Goal: Transaction & Acquisition: Purchase product/service

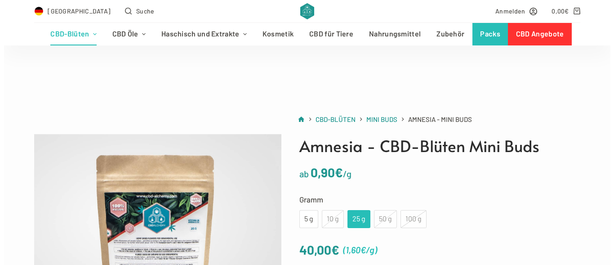
scroll to position [92, 0]
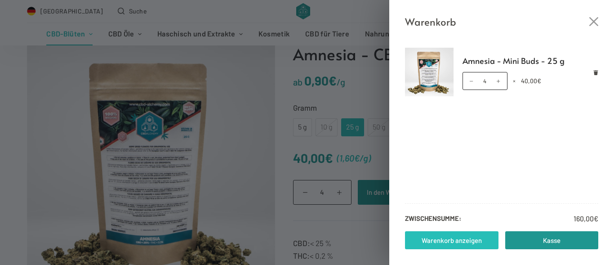
click at [465, 237] on link "Warenkorb anzeigen" at bounding box center [452, 240] width 94 height 18
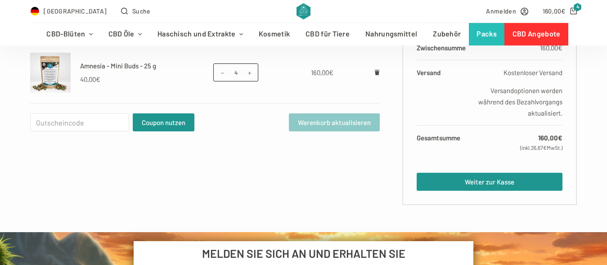
scroll to position [229, 0]
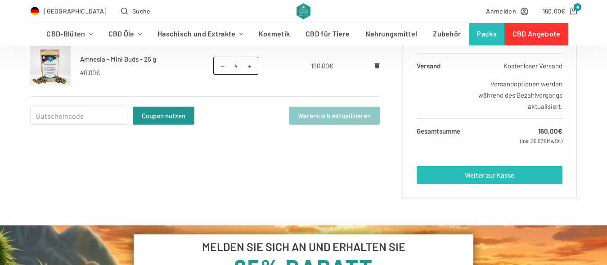
click at [454, 173] on link "Weiter zur Kasse" at bounding box center [489, 175] width 146 height 18
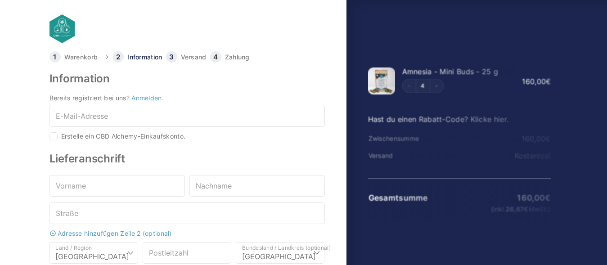
select select "DE-BE"
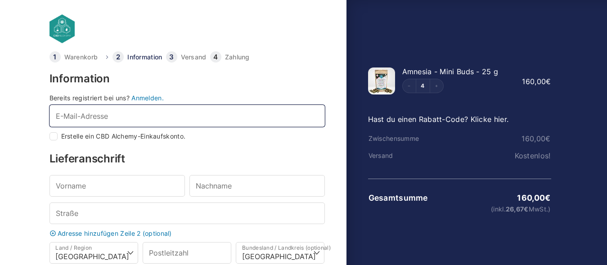
click at [116, 118] on input "E-Mail-Adresse *" at bounding box center [186, 116] width 275 height 22
type input "s"
checkbox input "true"
type input "sos70@gmx.de"
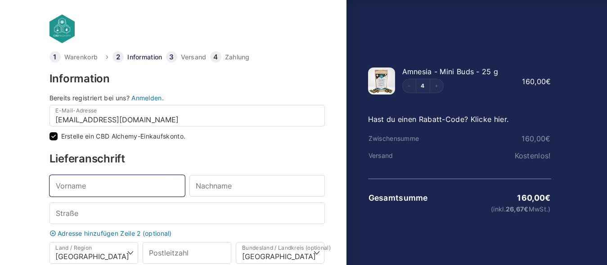
type input "Karima"
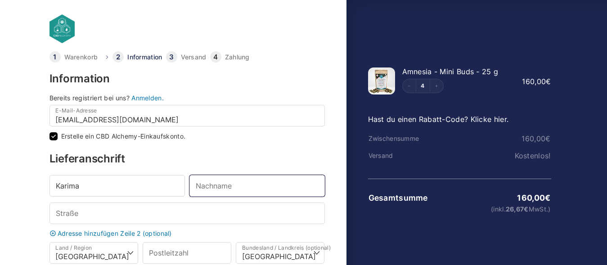
type input "Kadj"
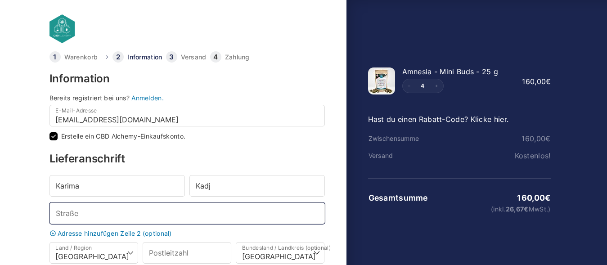
type input "Hauptstraße 226 226 226"
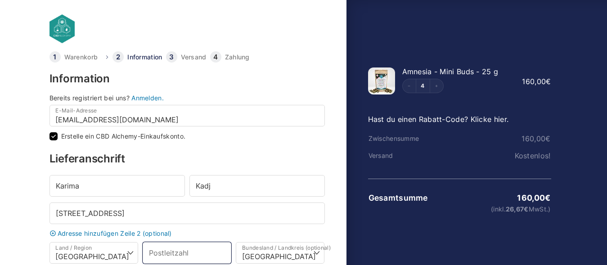
type input "55743"
type input "Idar-Oberstein"
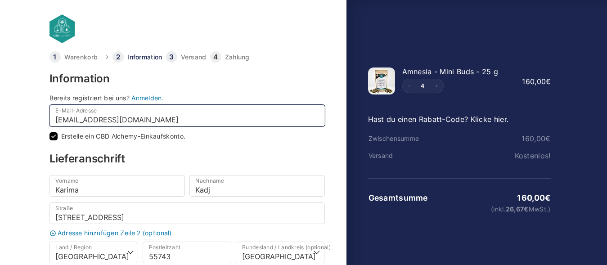
select select
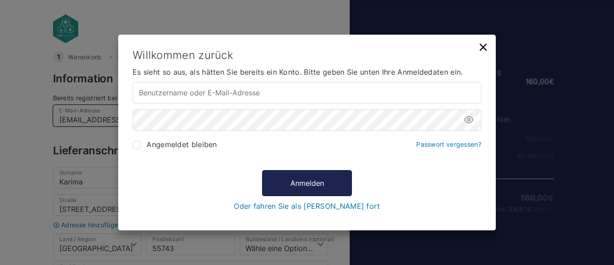
type input "sos70@gmx.de"
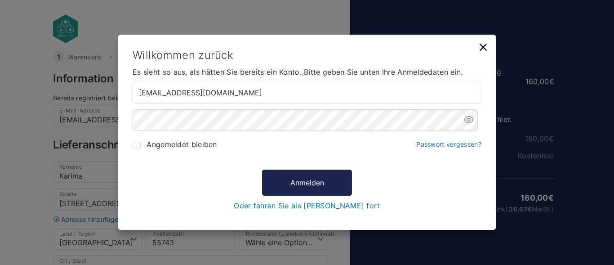
click at [293, 206] on link "Oder fahren Sie als Gast fort" at bounding box center [307, 206] width 146 height 8
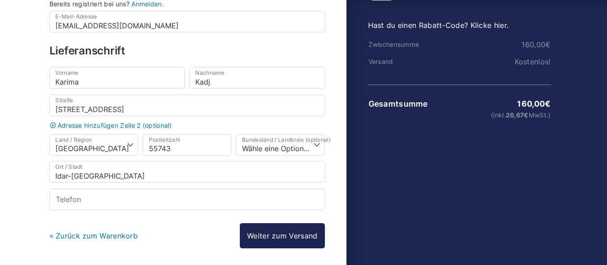
scroll to position [130, 0]
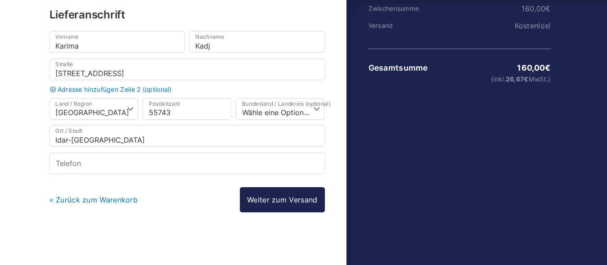
click at [291, 205] on link "Weiter zum Versand" at bounding box center [282, 199] width 85 height 25
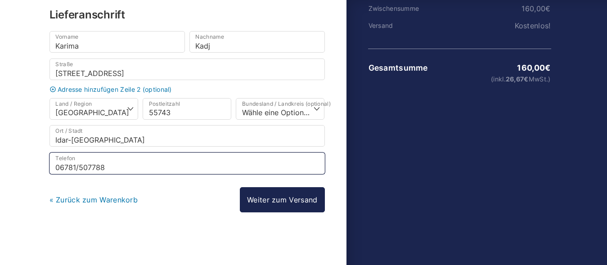
type input "06781/507788"
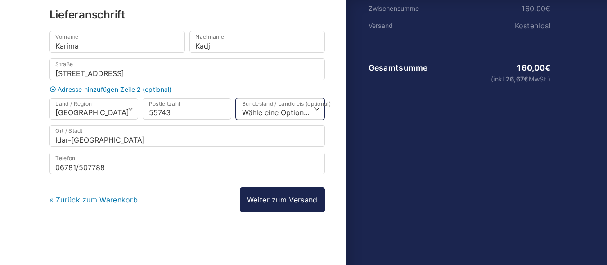
click at [236, 98] on select "Wähle eine Option… Baden-Württemberg Bayern Berlin Brandenburg Bremen Hamburg H…" at bounding box center [280, 109] width 89 height 22
select select "DE-RP"
click option "Rheinland-Pfalz" at bounding box center [0, 0] width 0 height 0
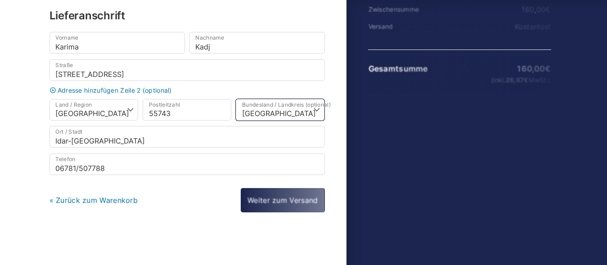
scroll to position [129, 0]
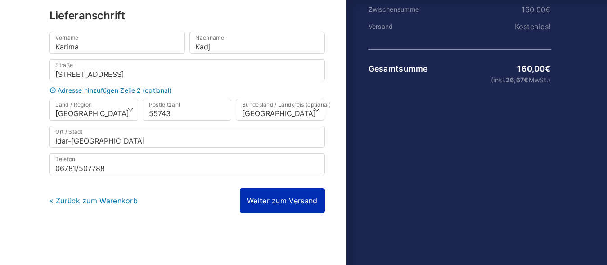
click at [286, 197] on link "Weiter zum Versand" at bounding box center [282, 200] width 85 height 25
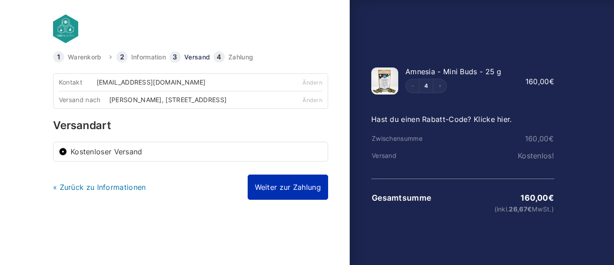
click at [270, 192] on link "Weiter zur Zahlung" at bounding box center [288, 186] width 80 height 25
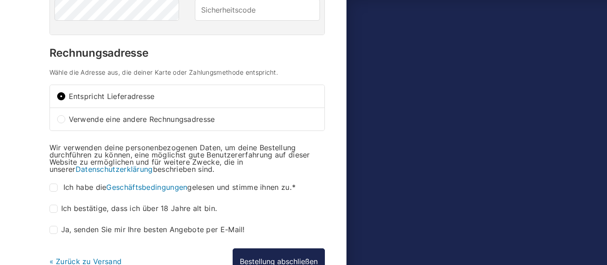
scroll to position [321, 0]
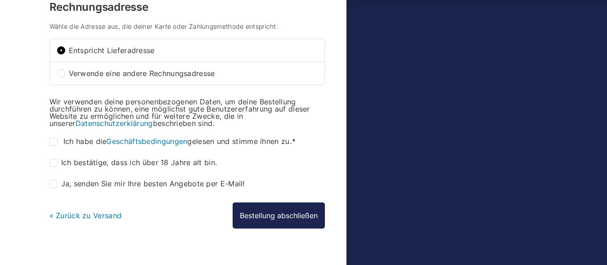
click at [54, 146] on input "Ich habe die Geschäftsbedingungen gelesen und stimme ihnen zu. *" at bounding box center [53, 142] width 8 height 8
checkbox input "true"
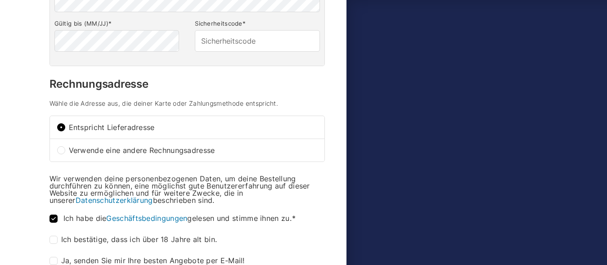
scroll to position [229, 0]
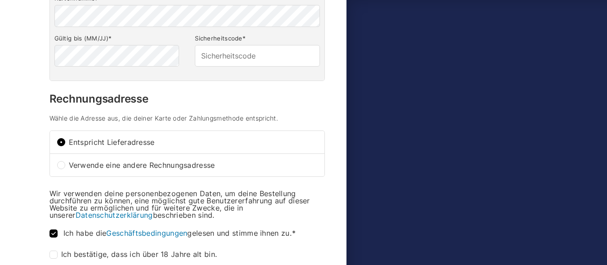
click at [176, 169] on span "Verwende eine andere Rechnungsadresse" at bounding box center [193, 164] width 248 height 7
click at [65, 169] on input "Verwende eine andere Rechnungsadresse" at bounding box center [61, 165] width 8 height 8
radio input "true"
select select "DE-BE"
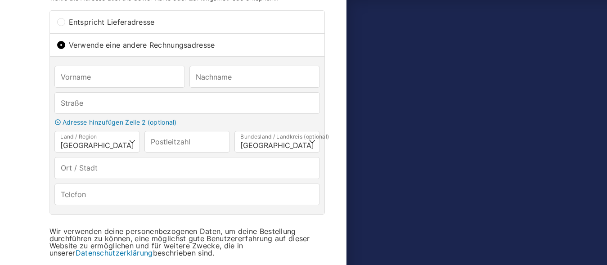
scroll to position [367, 0]
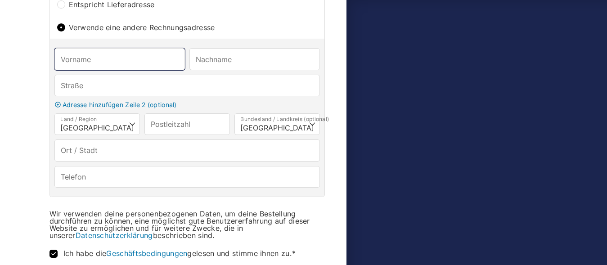
click at [112, 63] on input "Vorname *" at bounding box center [119, 59] width 130 height 22
type input "Karima"
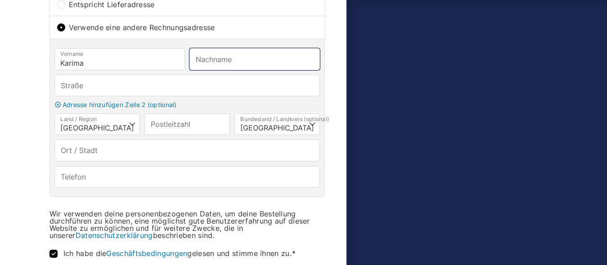
click at [204, 66] on input "Nachname *" at bounding box center [254, 59] width 130 height 22
type input "Kadj"
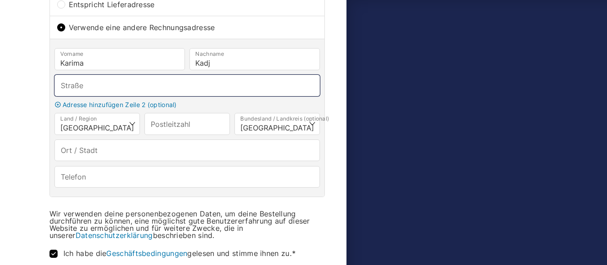
click at [161, 89] on input "Straße *" at bounding box center [186, 86] width 265 height 22
type input "Hauptstraße 226"
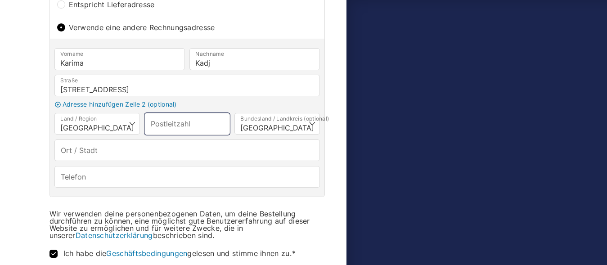
click at [182, 130] on input "Postleitzahl *" at bounding box center [186, 124] width 85 height 22
type input "55743"
select select
type input "55743"
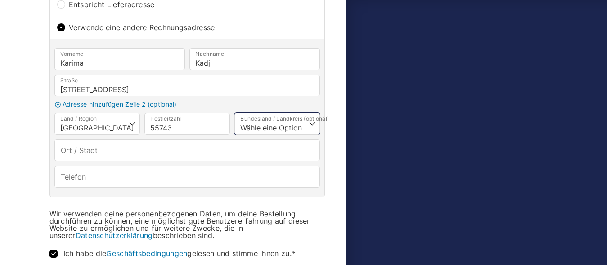
click at [234, 113] on select "Wähle eine Option… Baden-Württemberg Bayern Berlin Brandenburg Bremen Hamburg H…" at bounding box center [276, 124] width 85 height 22
select select "DE-RP"
click option "Rheinland-Pfalz" at bounding box center [0, 0] width 0 height 0
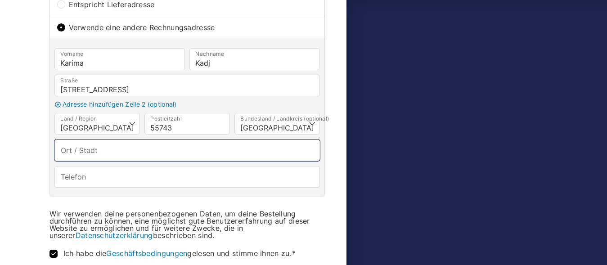
click at [205, 161] on input "Ort / Stadt *" at bounding box center [186, 150] width 265 height 22
type input "Idar-Oberstein"
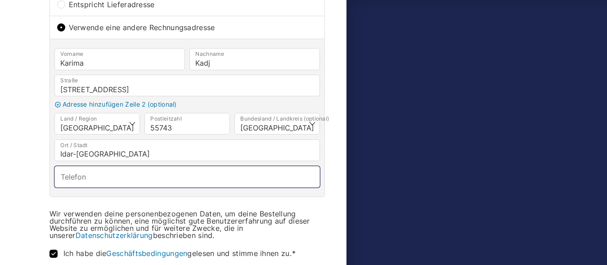
click at [198, 187] on input "Telefon *" at bounding box center [186, 177] width 265 height 22
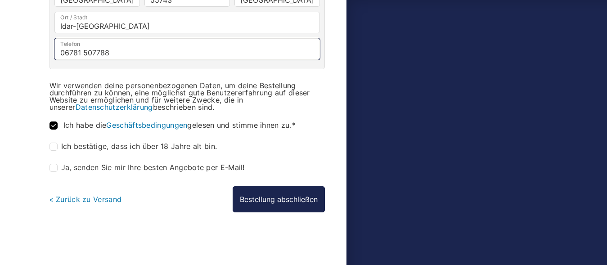
scroll to position [501, 0]
type input "06781 507788"
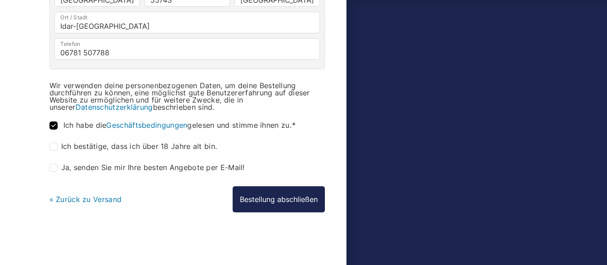
click at [55, 147] on input "Ich bestätige, dass ich über 18 Jahre alt bin. *" at bounding box center [53, 147] width 8 height 8
checkbox input "true"
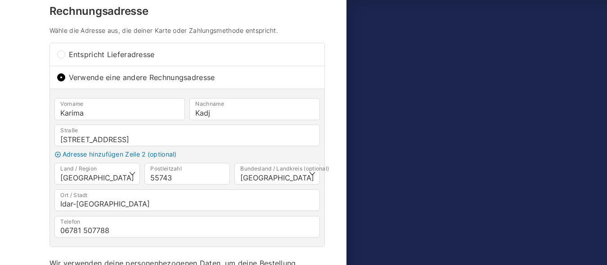
scroll to position [321, 0]
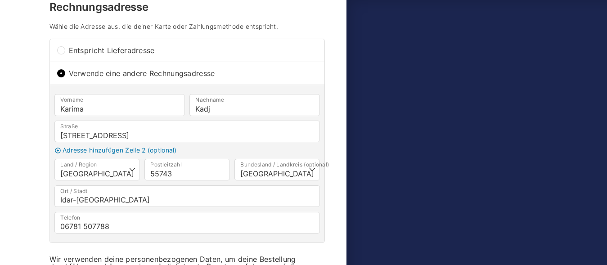
click at [139, 54] on span "Entspricht Lieferadresse" at bounding box center [193, 50] width 248 height 7
click at [65, 54] on input "Entspricht Lieferadresse" at bounding box center [61, 50] width 8 height 8
radio input "true"
type input "Hauptstraße 226 226 226"
type input "06781/507788"
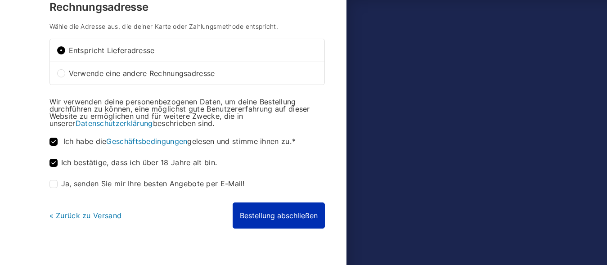
click at [253, 220] on button "Bestellung abschließen" at bounding box center [278, 215] width 92 height 26
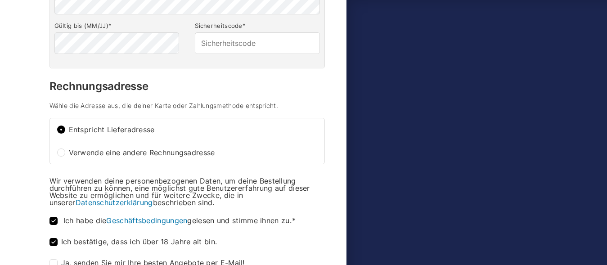
scroll to position [377, 0]
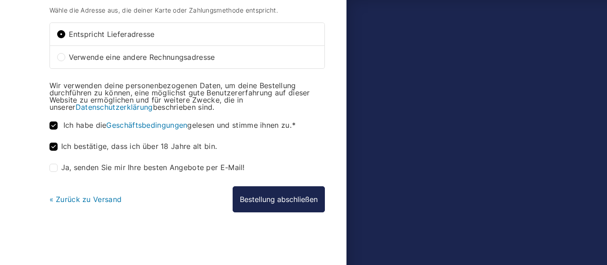
click at [79, 198] on link "« Zurück zu Versand" at bounding box center [85, 199] width 72 height 9
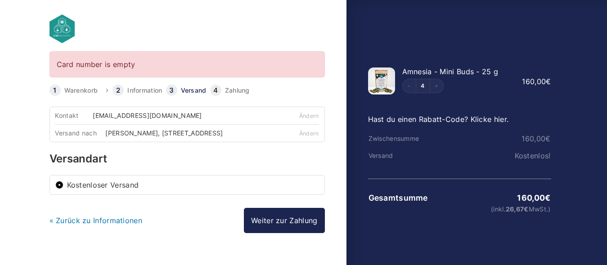
click at [237, 92] on link "Zahlung" at bounding box center [237, 90] width 25 height 6
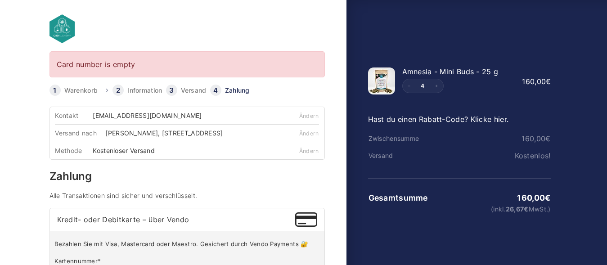
click at [223, 131] on div "Karima Kadj, Hauptstraße 226 226 226, 55743 Idar-Oberstein" at bounding box center [167, 133] width 124 height 6
click at [308, 131] on link "Ändern" at bounding box center [309, 133] width 20 height 7
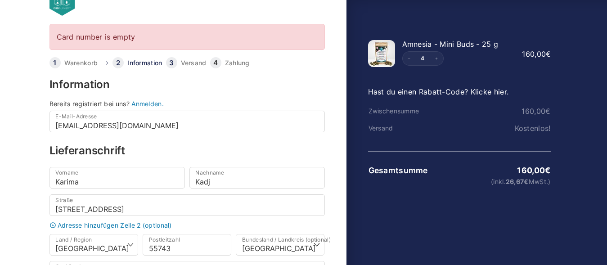
scroll to position [46, 0]
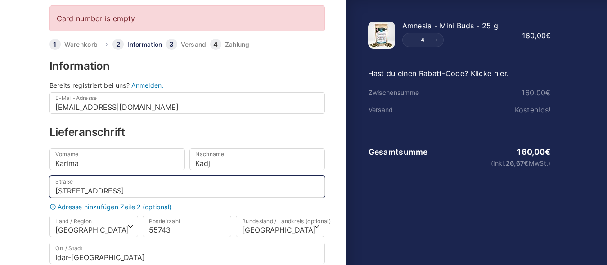
click at [153, 186] on input "Hauptstraße 226 226 226" at bounding box center [186, 187] width 275 height 22
type input "Hauptstraße 226"
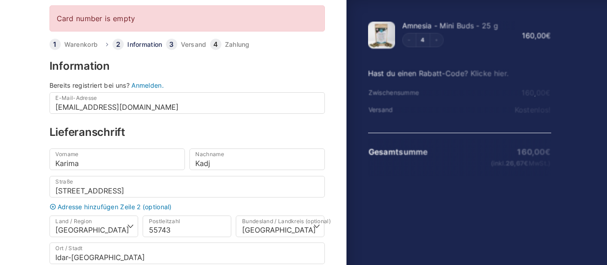
click at [209, 211] on div "Adresse hinzufügen Zeile 2 (optional) Wohnung, Suite, Zimmer usw. (optional)" at bounding box center [187, 209] width 280 height 12
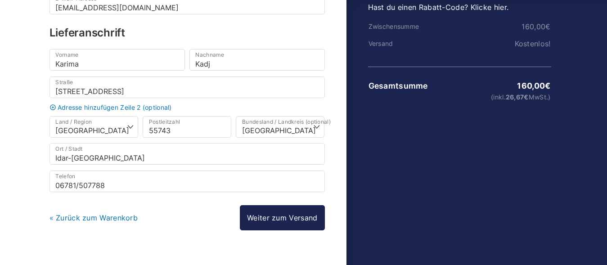
scroll to position [130, 0]
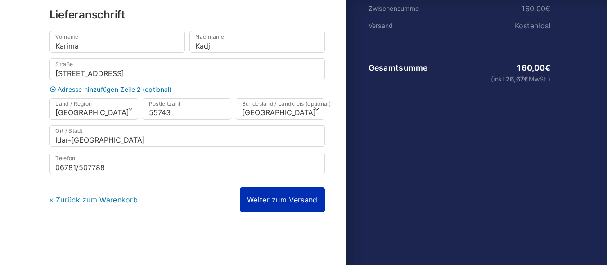
click at [274, 199] on link "Weiter zum Versand" at bounding box center [282, 199] width 85 height 25
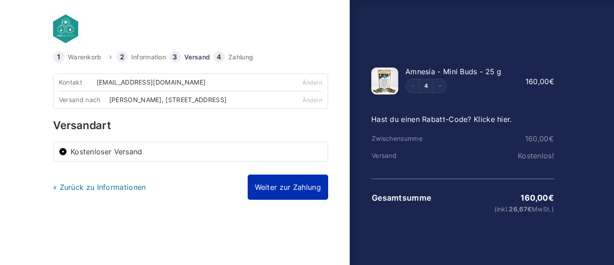
click at [289, 193] on link "Weiter zur Zahlung" at bounding box center [288, 186] width 80 height 25
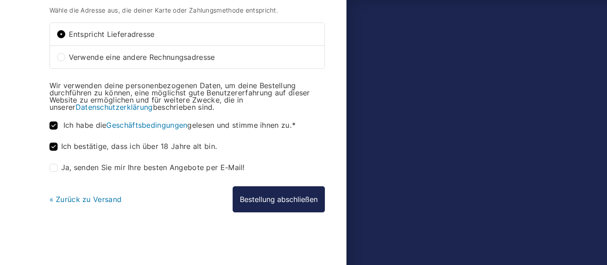
scroll to position [344, 0]
click at [133, 33] on span "Entspricht Lieferadresse" at bounding box center [193, 34] width 248 height 7
click at [65, 33] on input "Entspricht Lieferadresse" at bounding box center [61, 34] width 8 height 8
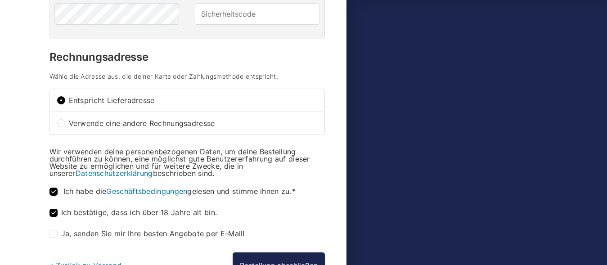
scroll to position [252, 0]
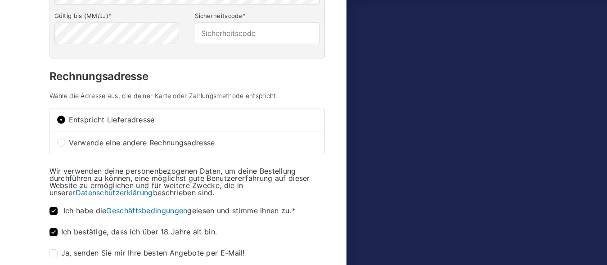
click at [269, 99] on h4 "Wähle die Adresse aus, die deiner Karte oder Zahlungsmethode entspricht." at bounding box center [186, 96] width 275 height 6
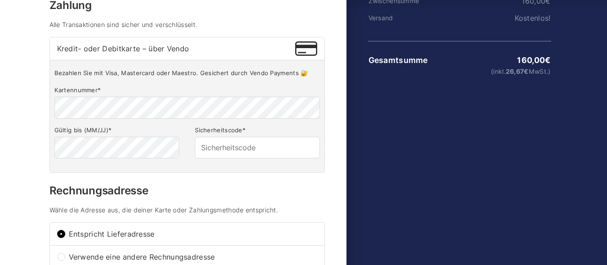
scroll to position [114, 0]
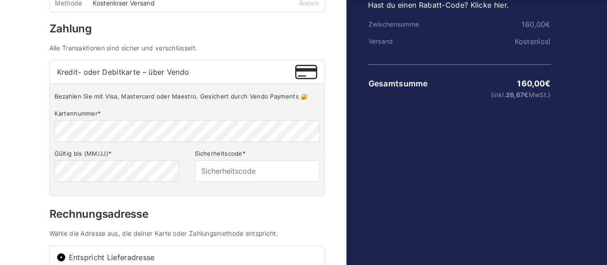
click at [163, 74] on span "Kredit- oder Debitkarte – über Vendo" at bounding box center [176, 71] width 238 height 7
click at [0, 0] on input "Kredit- oder Debitkarte – über Vendo" at bounding box center [0, 0] width 0 height 0
drag, startPoint x: 205, startPoint y: 77, endPoint x: 191, endPoint y: 80, distance: 14.2
click at [192, 76] on span "Kredit- oder Debitkarte – über Vendo" at bounding box center [176, 71] width 238 height 7
click at [194, 76] on span "Kredit- oder Debitkarte – über Vendo" at bounding box center [176, 71] width 238 height 7
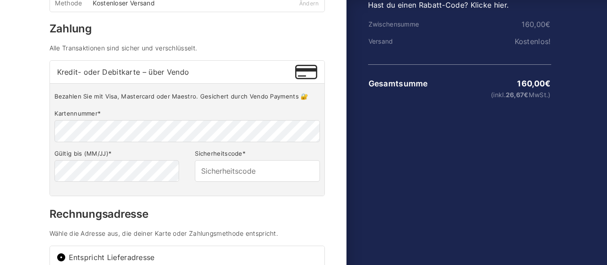
click at [0, 0] on input "Kredit- oder Debitkarte – über Vendo" at bounding box center [0, 0] width 0 height 0
click at [195, 76] on span "Kredit- oder Debitkarte – über Vendo" at bounding box center [176, 71] width 238 height 7
click at [0, 0] on input "Kredit- oder Debitkarte – über Vendo" at bounding box center [0, 0] width 0 height 0
click at [305, 79] on img at bounding box center [306, 72] width 22 height 14
click at [0, 0] on input "Kredit- oder Debitkarte – über Vendo" at bounding box center [0, 0] width 0 height 0
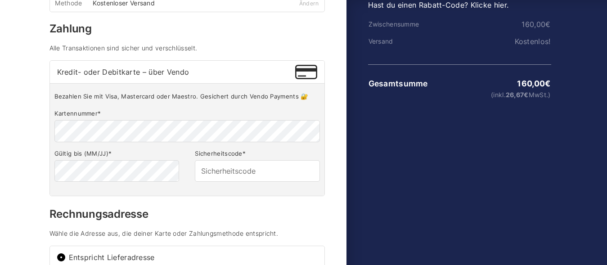
click at [303, 100] on p "Bezahlen Sie mit Visa, Mastercard oder Maestro. Gesichert durch Vendo Payments 🔐" at bounding box center [186, 97] width 265 height 8
click at [262, 100] on p "Bezahlen Sie mit Visa, Mastercard oder Maestro. Gesichert durch Vendo Payments 🔐" at bounding box center [186, 97] width 265 height 8
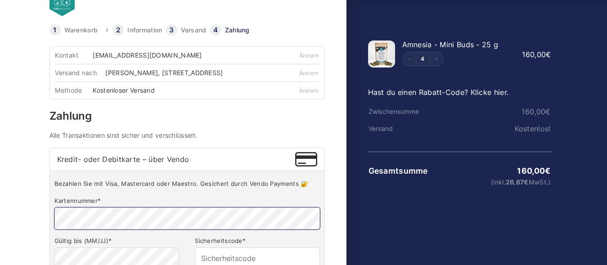
scroll to position [22, 0]
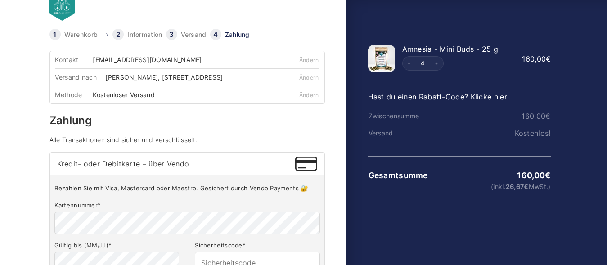
click at [68, 122] on h3 "Zahlung" at bounding box center [186, 120] width 275 height 11
click at [69, 122] on h3 "Zahlung" at bounding box center [186, 120] width 275 height 11
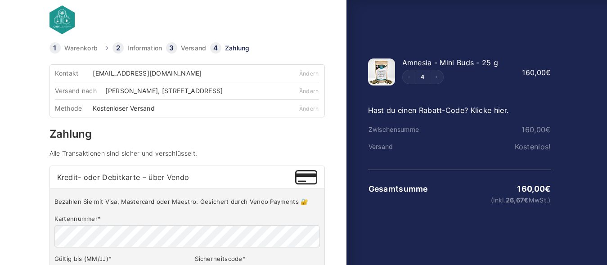
scroll to position [0, 0]
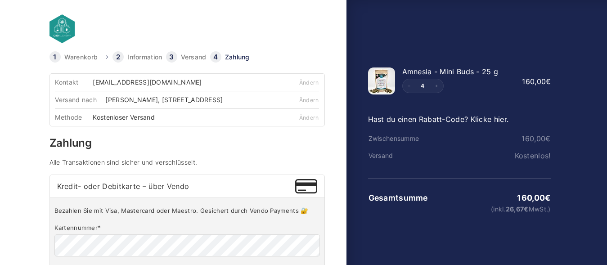
click at [139, 57] on link "Information" at bounding box center [144, 57] width 35 height 6
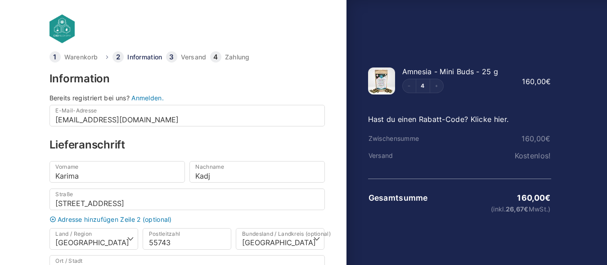
click at [150, 98] on link "Anmelden." at bounding box center [147, 98] width 32 height 8
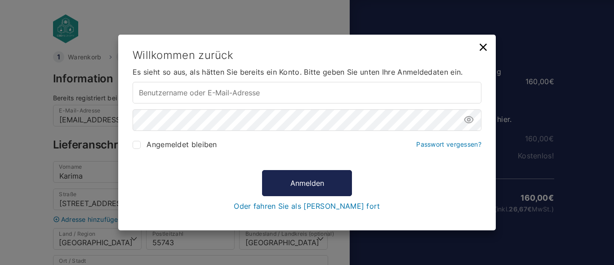
type input "sos70@gmx.de"
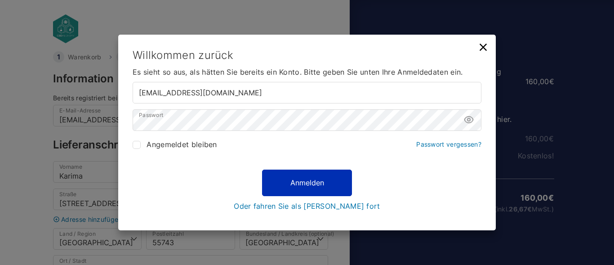
click at [307, 188] on button "Anmelden" at bounding box center [307, 183] width 90 height 26
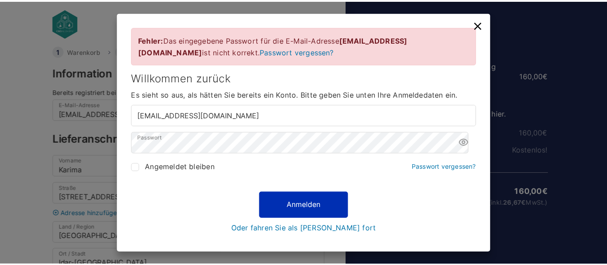
scroll to position [6, 0]
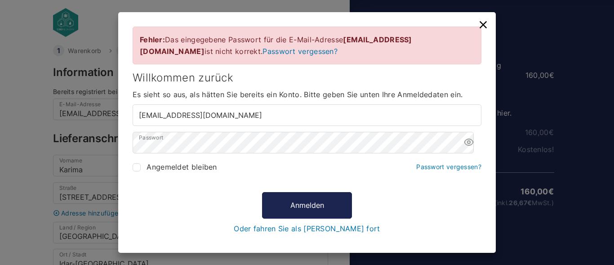
click at [192, 171] on span "Angemeldet bleiben" at bounding box center [182, 166] width 70 height 9
click at [141, 171] on input "Angemeldet bleiben" at bounding box center [137, 167] width 8 height 8
checkbox input "true"
click at [439, 170] on link "Passwort vergessen?" at bounding box center [448, 167] width 65 height 8
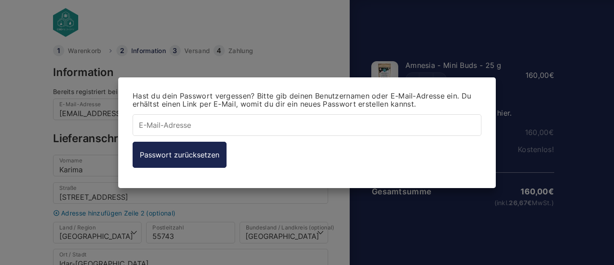
type input "sos70@gmx.de"
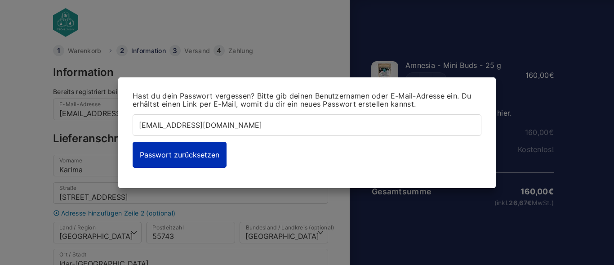
click at [186, 150] on button "Passwort zurücksetzen" at bounding box center [180, 154] width 94 height 26
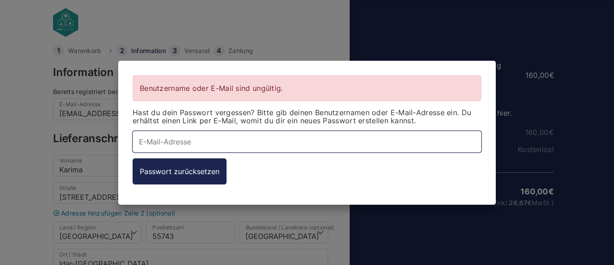
click at [188, 141] on input "E-Mail-Adresse *" at bounding box center [307, 141] width 349 height 22
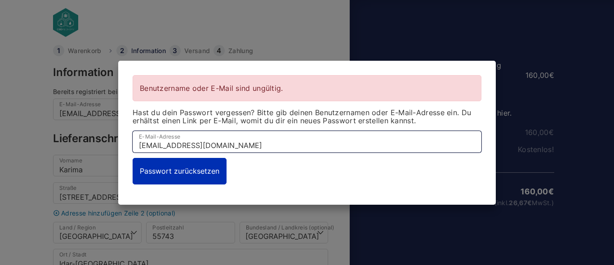
type input "sos70@gmx.de"
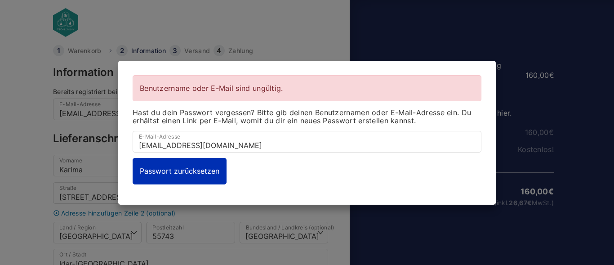
click at [179, 167] on button "Passwort zurücksetzen" at bounding box center [180, 171] width 94 height 26
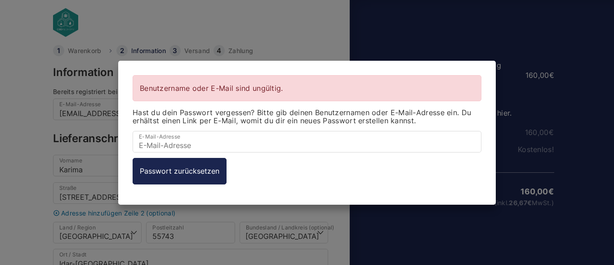
click at [308, 78] on div "Benutzername oder E-Mail sind ungültig." at bounding box center [307, 88] width 349 height 26
click at [485, 31] on div "Benutzername oder E-Mail sind ungültig. Hast du dein Passwort vergessen? Bitte …" at bounding box center [307, 132] width 614 height 265
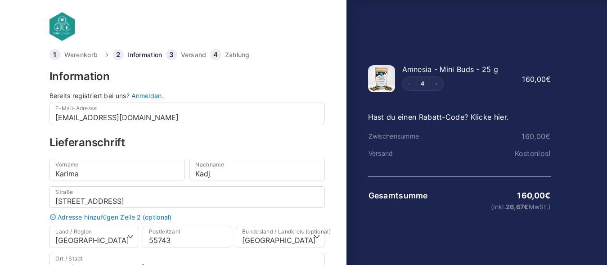
scroll to position [0, 0]
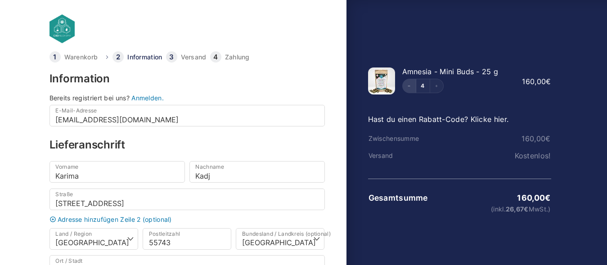
click at [407, 86] on icon "Decrement" at bounding box center [409, 86] width 4 height 4
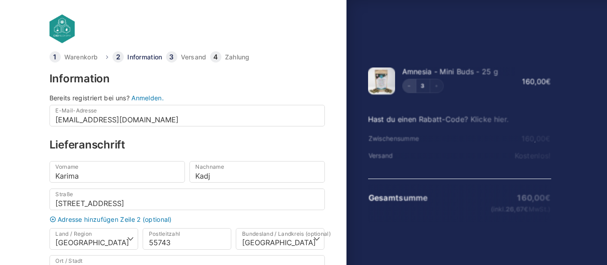
click at [407, 86] on div "3" at bounding box center [458, 86] width 113 height 14
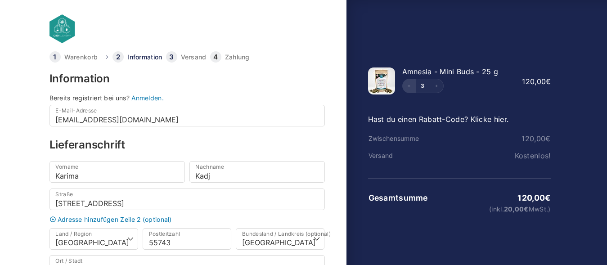
click at [407, 85] on icon "Decrement" at bounding box center [409, 86] width 4 height 4
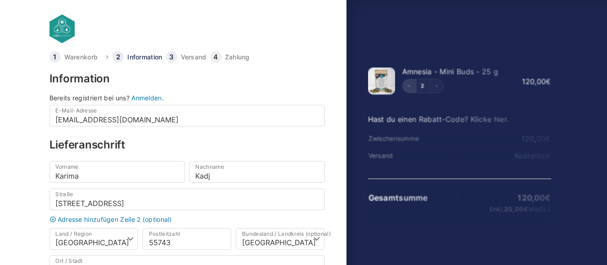
click at [407, 85] on div "2" at bounding box center [458, 86] width 113 height 14
click at [407, 85] on icon "Decrement" at bounding box center [409, 86] width 4 height 4
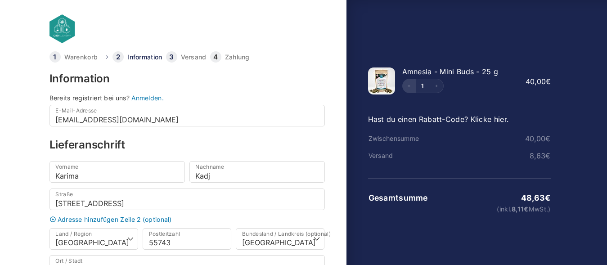
click at [407, 83] on button "Decrement" at bounding box center [408, 85] width 13 height 13
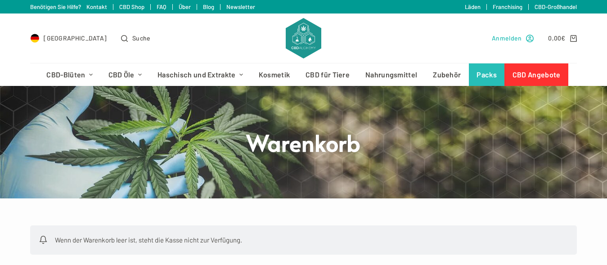
click at [503, 37] on span "Anmelden" at bounding box center [506, 38] width 30 height 10
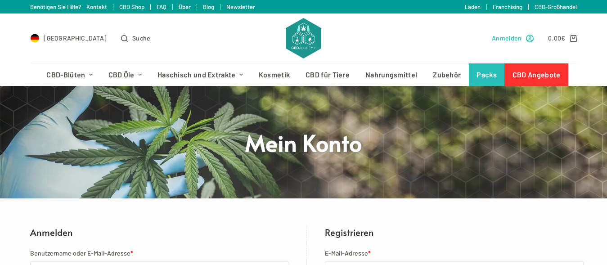
click at [511, 37] on span "Anmelden" at bounding box center [506, 38] width 30 height 10
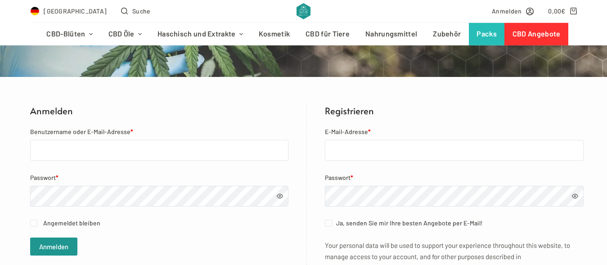
scroll to position [138, 0]
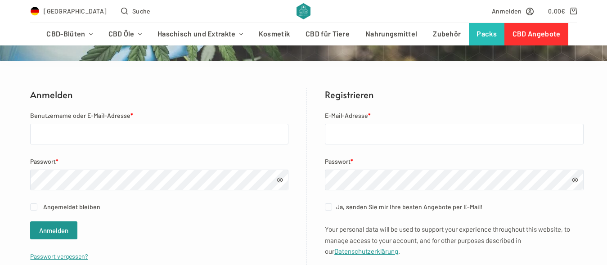
click at [176, 115] on label "Benutzername oder E-Mail-Adresse *" at bounding box center [159, 115] width 258 height 10
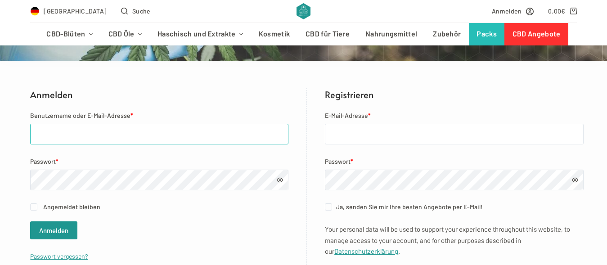
click at [176, 124] on input "Benutzername oder E-Mail-Adresse *" at bounding box center [159, 134] width 258 height 21
type input "[EMAIL_ADDRESS][DOMAIN_NAME]"
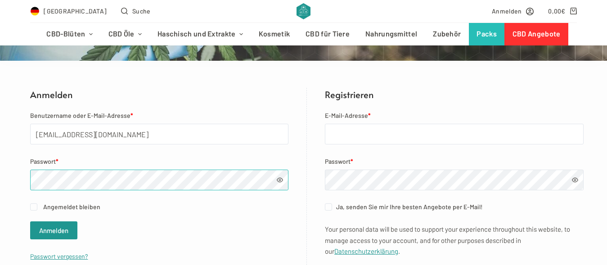
click at [30, 221] on button "Anmelden" at bounding box center [53, 230] width 47 height 18
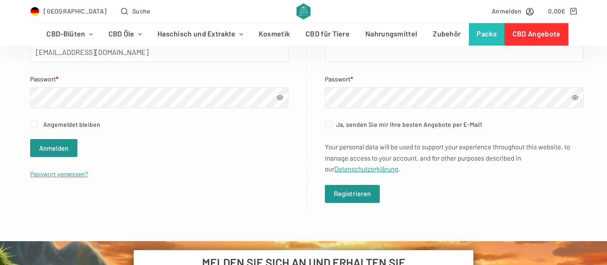
scroll to position [321, 0]
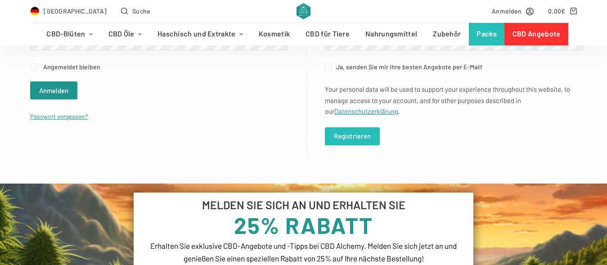
click at [355, 137] on button "Registrieren" at bounding box center [352, 136] width 55 height 18
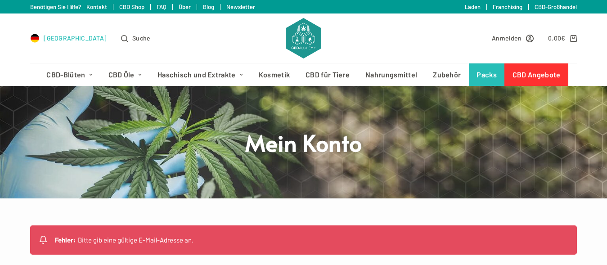
click at [67, 36] on span "[GEOGRAPHIC_DATA]" at bounding box center [75, 38] width 63 height 10
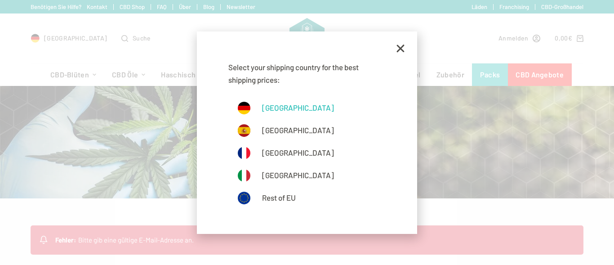
click at [281, 104] on link "[GEOGRAPHIC_DATA]" at bounding box center [306, 107] width 139 height 13
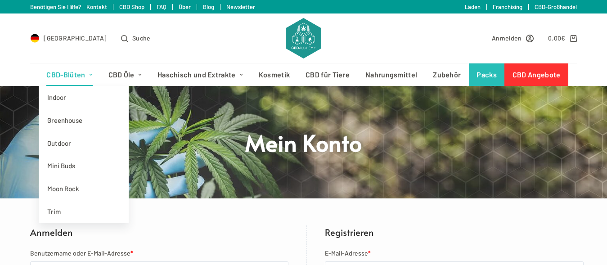
click at [73, 76] on link "CBD-Blüten" at bounding box center [70, 74] width 62 height 22
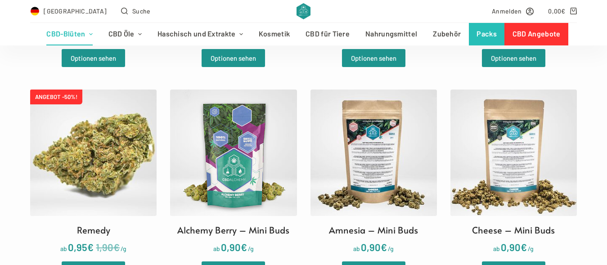
scroll to position [1193, 0]
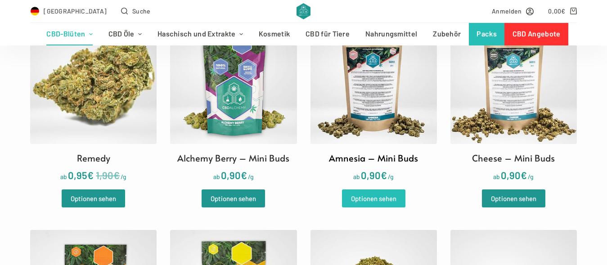
click at [384, 204] on link "Optionen sehen" at bounding box center [373, 198] width 63 height 18
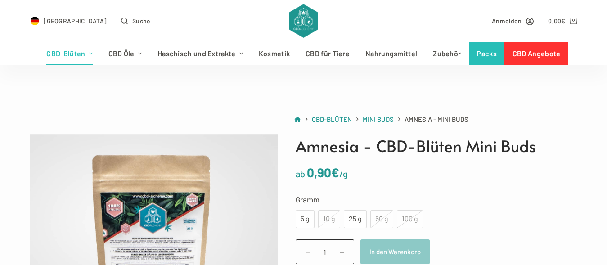
scroll to position [92, 0]
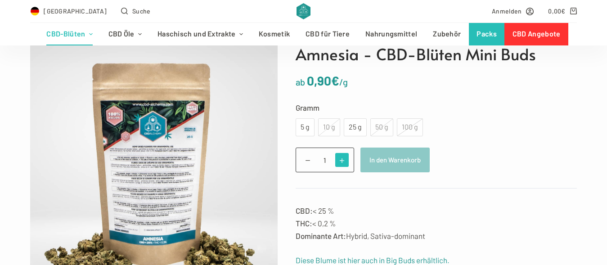
click at [340, 160] on span at bounding box center [342, 160] width 14 height 14
click at [340, 159] on span at bounding box center [342, 160] width 14 height 14
click at [339, 158] on span at bounding box center [342, 160] width 14 height 14
type input "4"
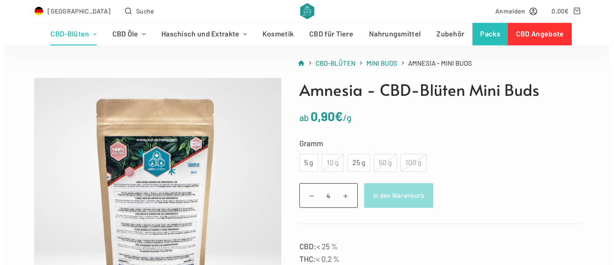
scroll to position [46, 0]
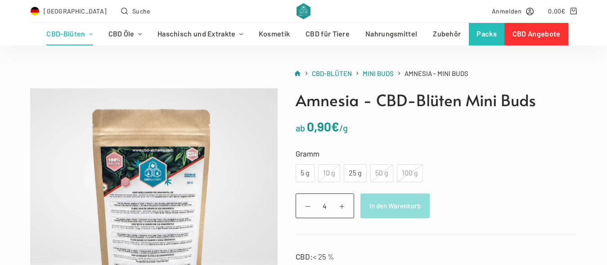
click at [383, 207] on button "In den Warenkorb" at bounding box center [394, 205] width 69 height 25
click at [350, 171] on div "25 g" at bounding box center [355, 173] width 12 height 12
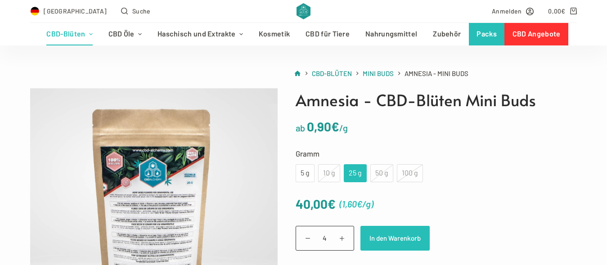
click at [379, 235] on button "In den Warenkorb" at bounding box center [394, 238] width 69 height 25
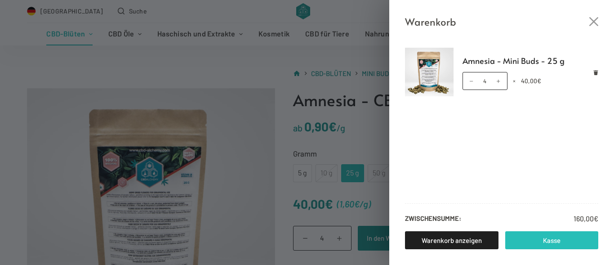
click at [558, 237] on link "Kasse" at bounding box center [552, 240] width 94 height 18
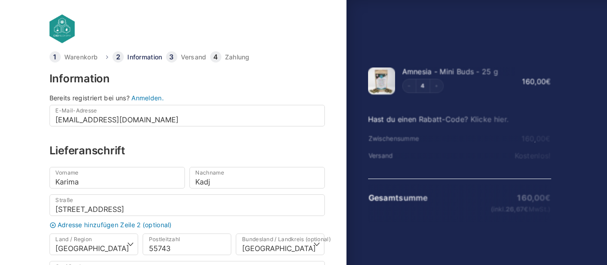
select select "DE-RP"
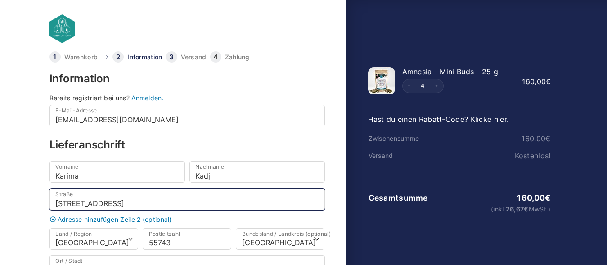
click at [96, 202] on input "[STREET_ADDRESS]" at bounding box center [186, 199] width 275 height 22
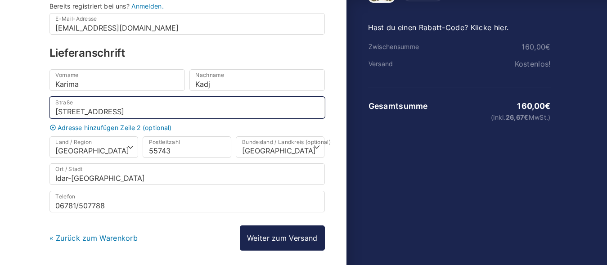
scroll to position [130, 0]
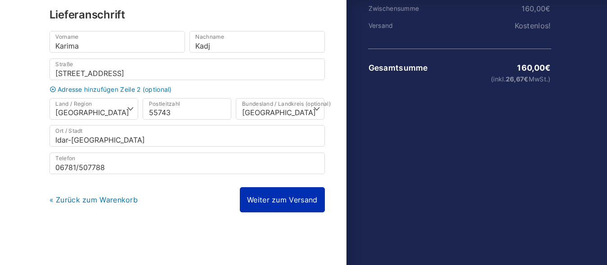
click at [299, 196] on link "Weiter zum Versand" at bounding box center [282, 199] width 85 height 25
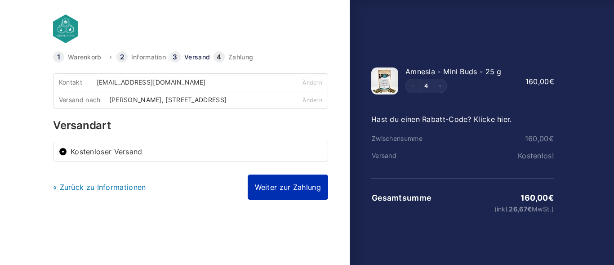
click at [296, 192] on link "Weiter zur Zahlung" at bounding box center [288, 186] width 80 height 25
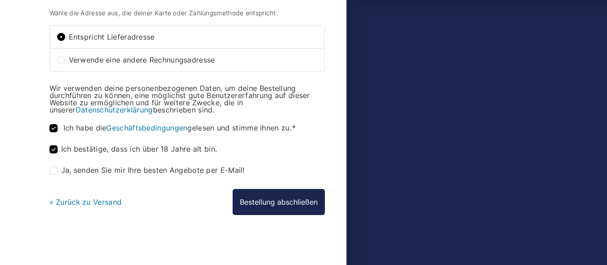
scroll to position [344, 0]
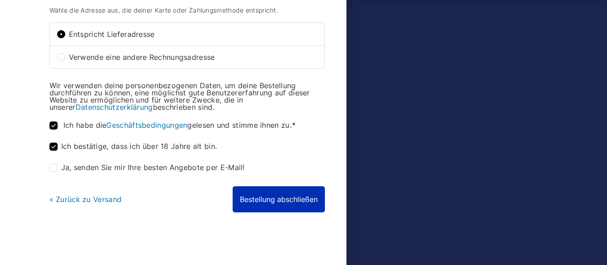
click at [298, 196] on button "Bestellung abschließen" at bounding box center [278, 199] width 92 height 26
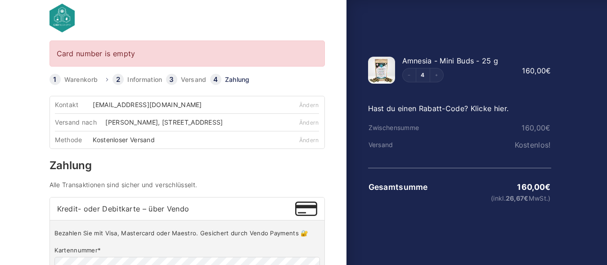
scroll to position [6, 0]
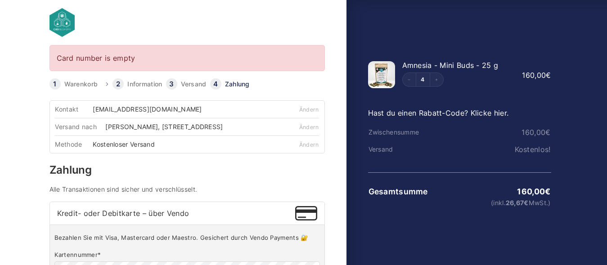
click at [241, 85] on link "Zahlung" at bounding box center [237, 84] width 25 height 6
click at [106, 192] on h4 "Alle Transaktionen sind sicher und verschlüsselt." at bounding box center [186, 189] width 275 height 6
click at [51, 192] on h4 "Alle Transaktionen sind sicher und verschlüsselt." at bounding box center [186, 189] width 275 height 6
click at [69, 175] on h3 "Zahlung" at bounding box center [186, 170] width 275 height 11
click at [63, 217] on span "Kredit- oder Debitkarte – über Vendo" at bounding box center [176, 213] width 238 height 7
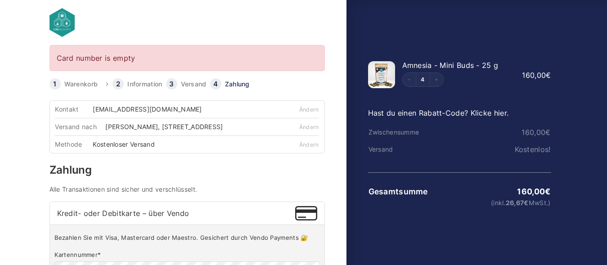
click at [0, 0] on input "Kredit- oder Debitkarte – über Vendo" at bounding box center [0, 0] width 0 height 0
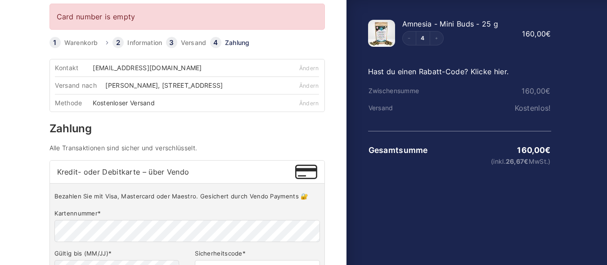
scroll to position [98, 0]
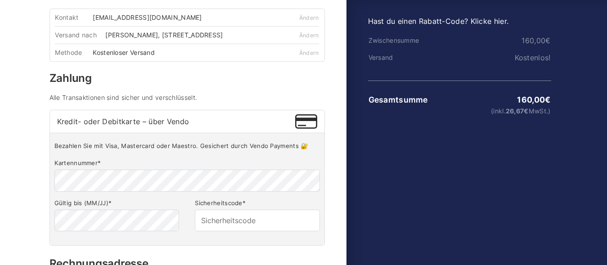
click at [110, 150] on p "Bezahlen Sie mit Visa, Mastercard oder Maestro. Gesichert durch Vendo Payments 🔐" at bounding box center [186, 146] width 265 height 8
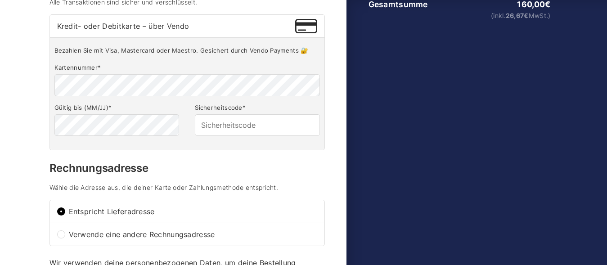
scroll to position [0, 0]
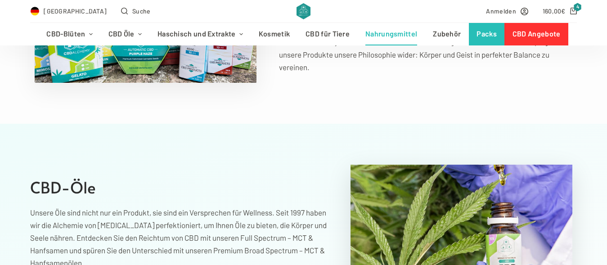
scroll to position [1284, 0]
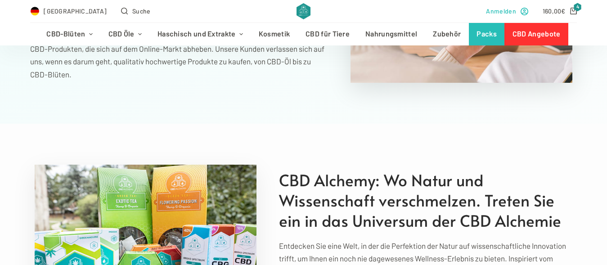
click at [505, 13] on span "Anmelden" at bounding box center [501, 11] width 30 height 10
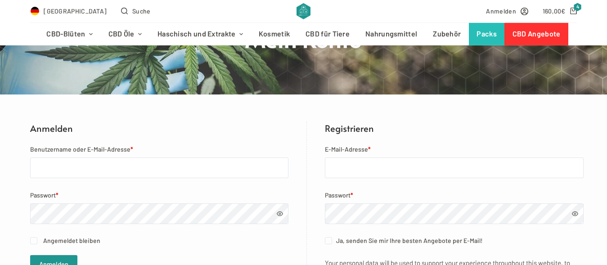
scroll to position [183, 0]
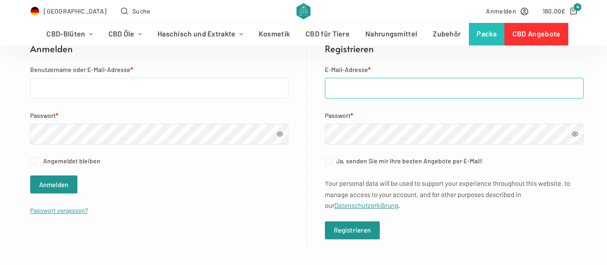
click at [362, 87] on input "E-Mail-Adresse *" at bounding box center [454, 88] width 259 height 21
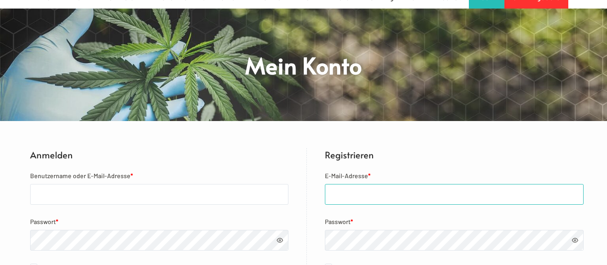
scroll to position [0, 0]
